Goal: Transaction & Acquisition: Purchase product/service

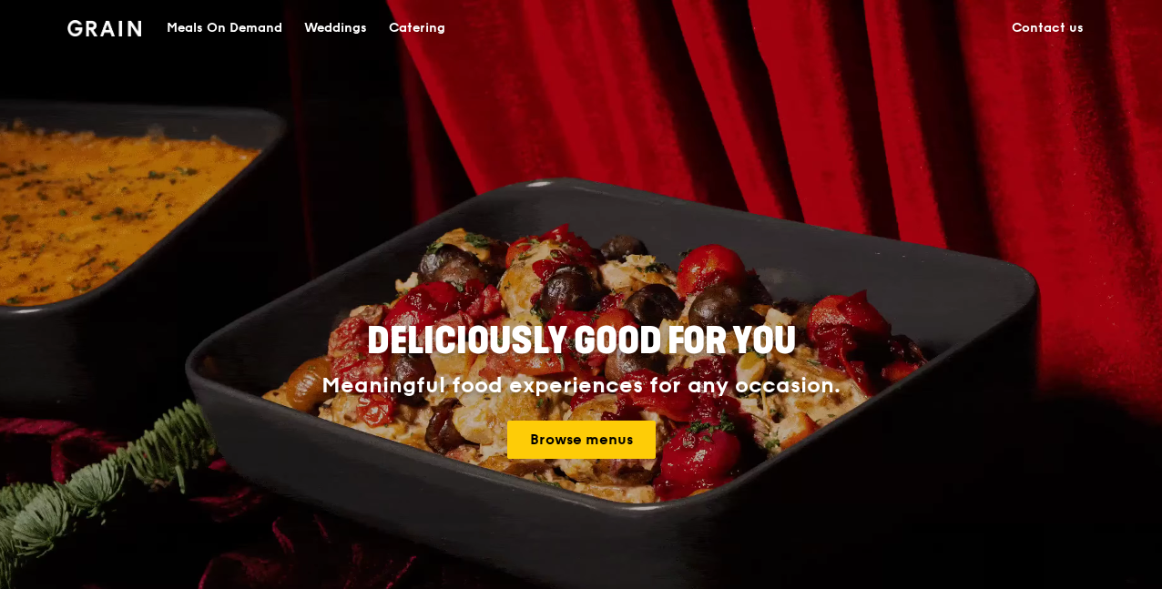
click at [251, 27] on div "Meals On Demand" at bounding box center [225, 28] width 116 height 55
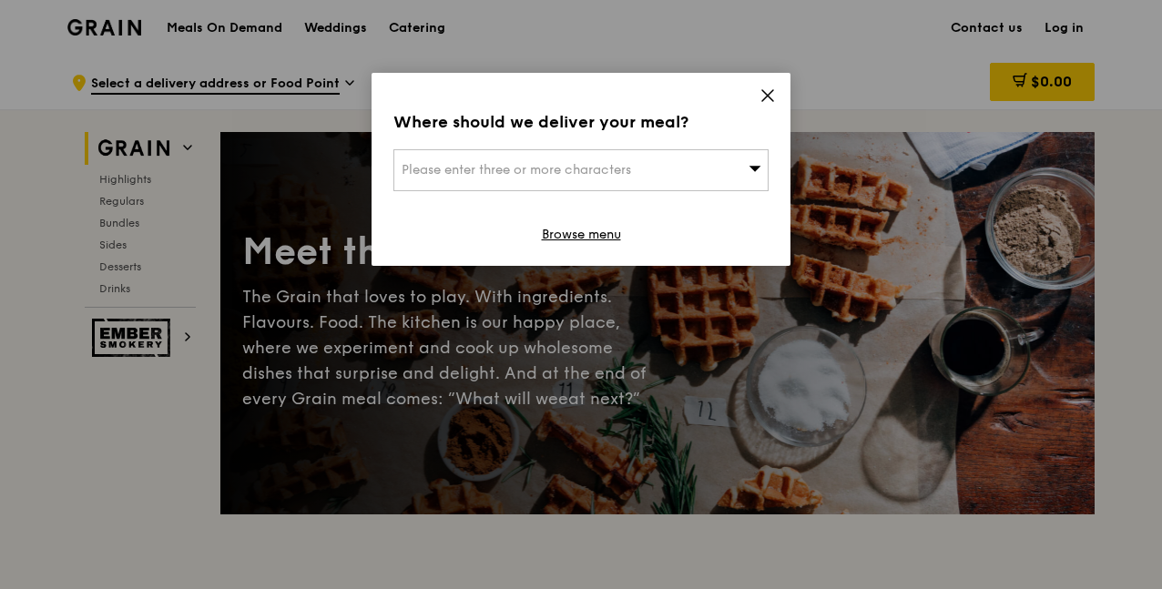
click at [765, 97] on icon at bounding box center [767, 95] width 11 height 11
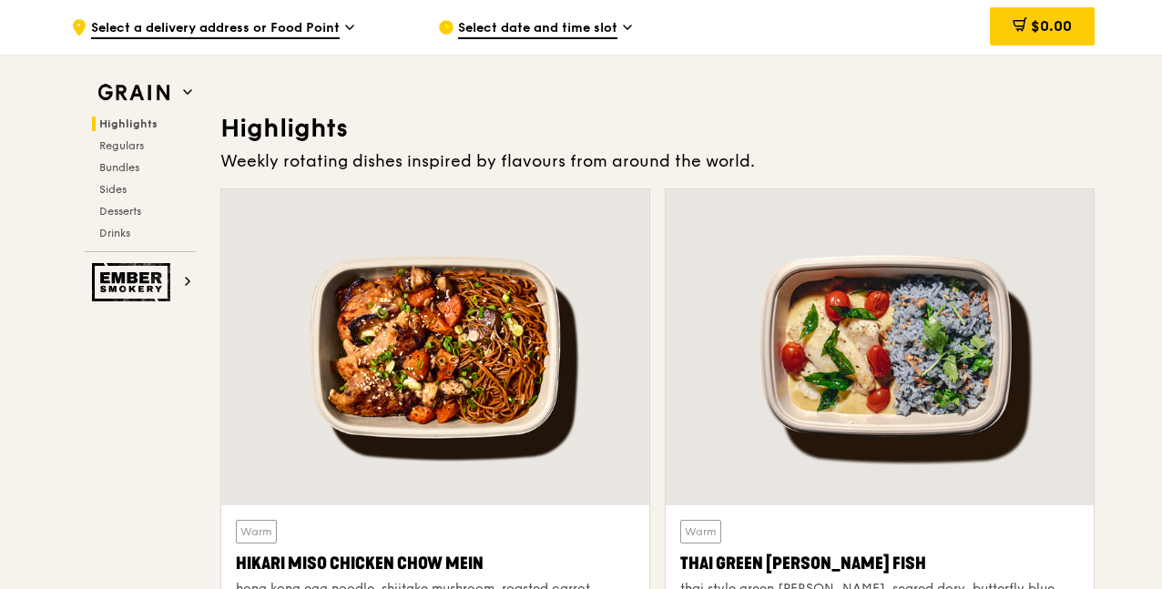
scroll to position [631, 0]
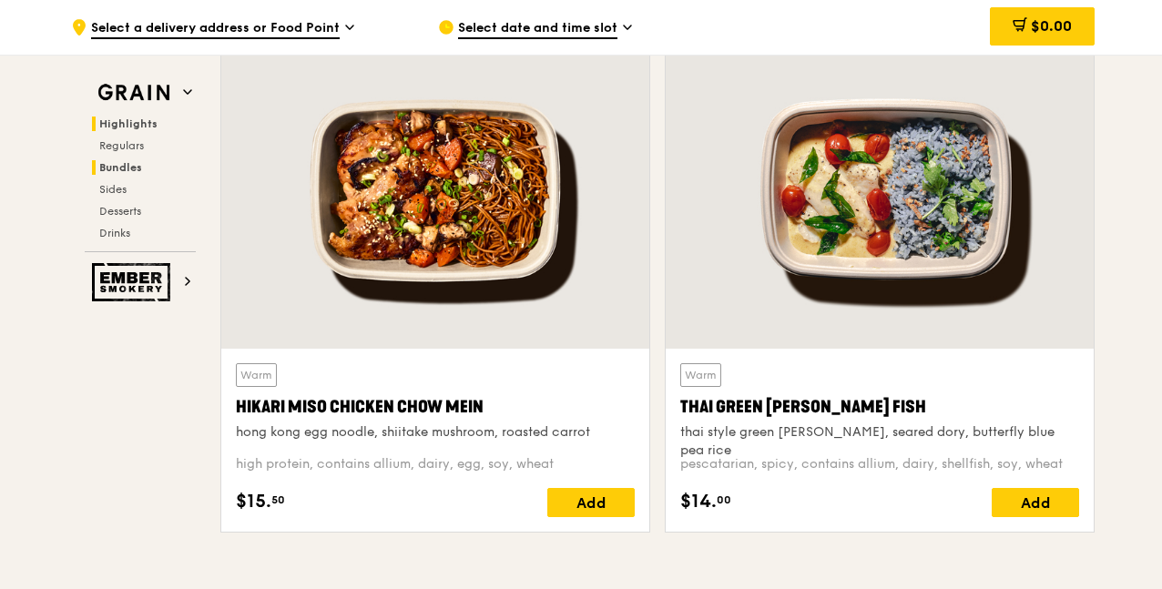
click at [126, 163] on span "Bundles" at bounding box center [120, 167] width 43 height 13
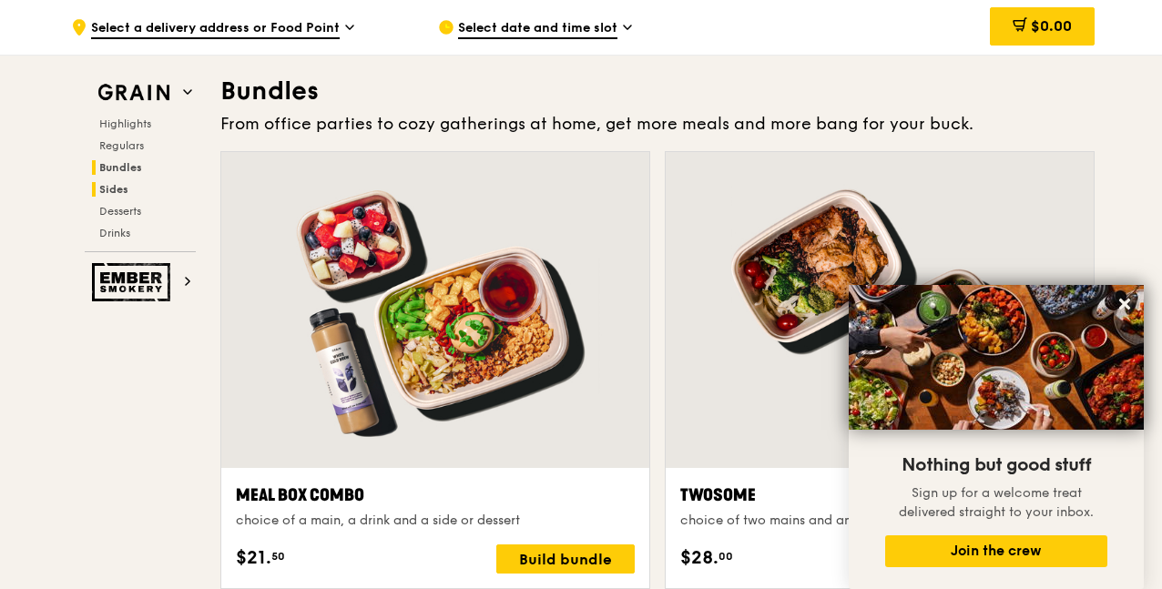
click at [126, 187] on span "Sides" at bounding box center [113, 189] width 29 height 13
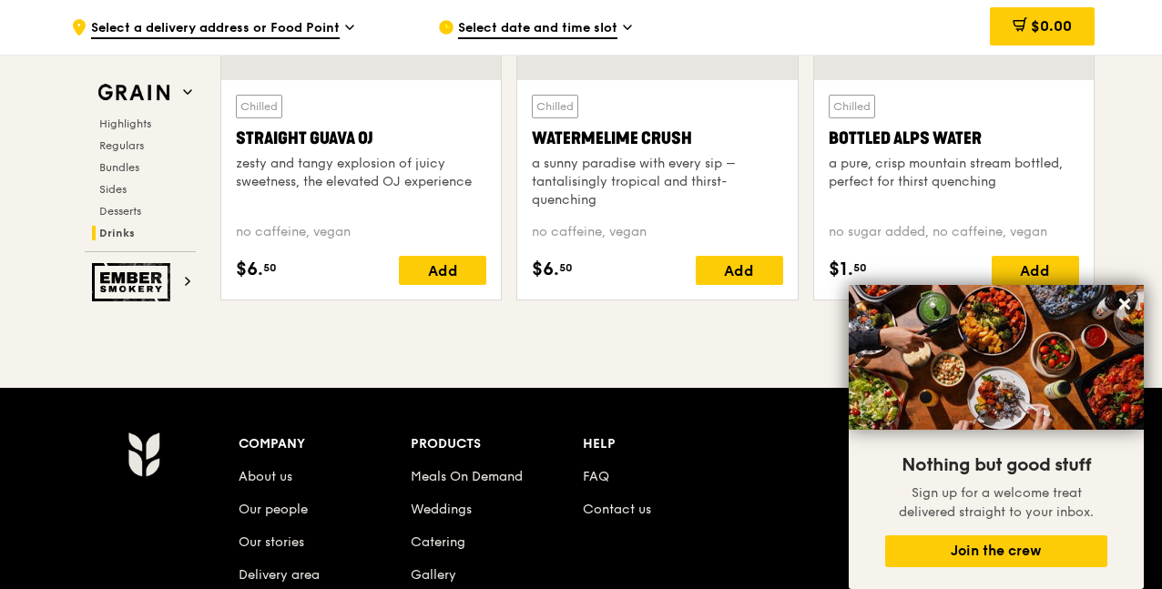
scroll to position [7403, 0]
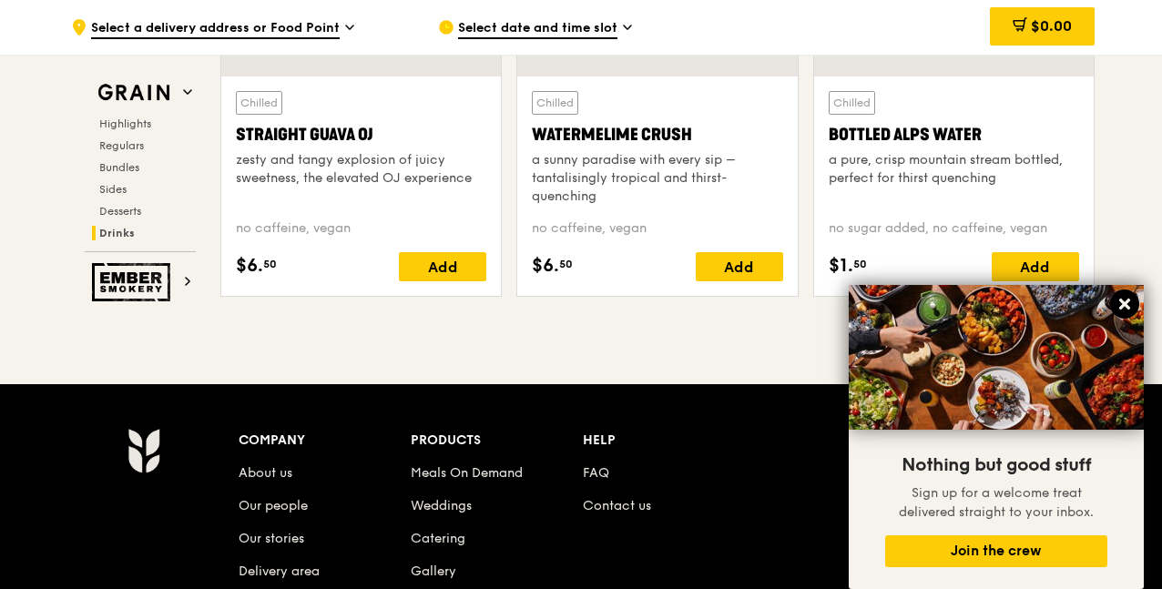
click at [1122, 300] on icon at bounding box center [1124, 304] width 16 height 16
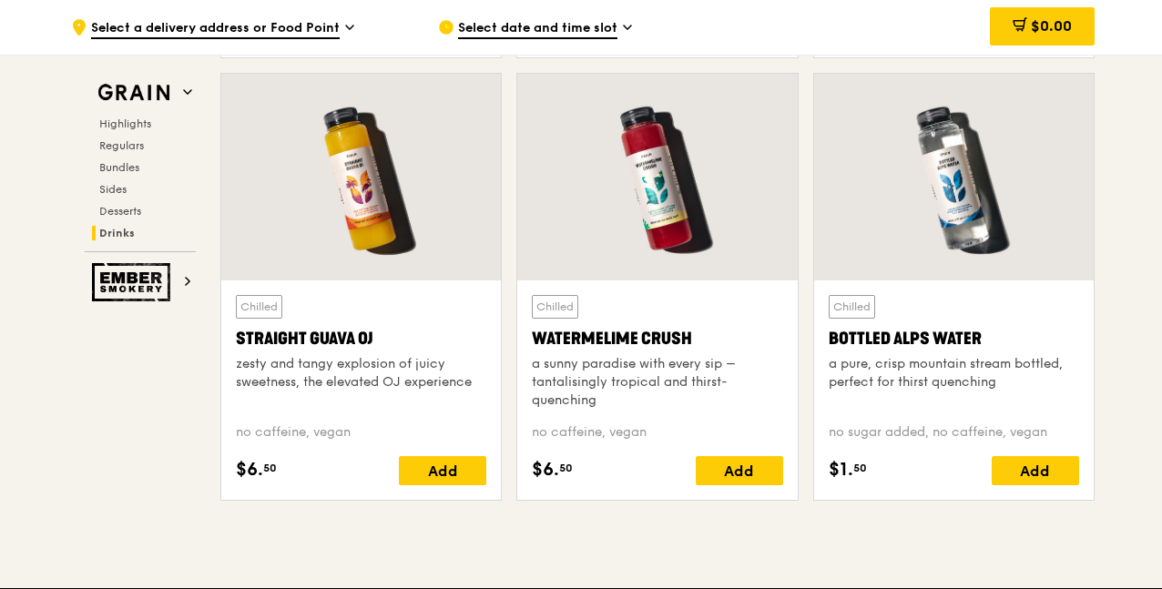
scroll to position [7199, 0]
